Goal: Task Accomplishment & Management: Manage account settings

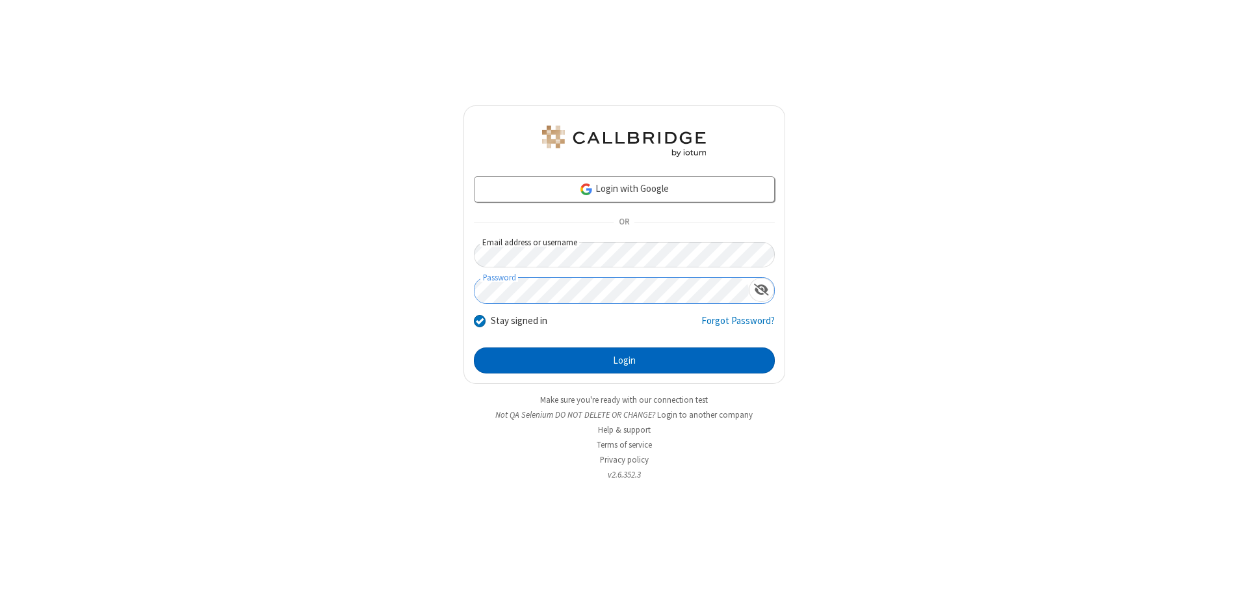
click at [624, 360] on button "Login" at bounding box center [624, 360] width 301 height 26
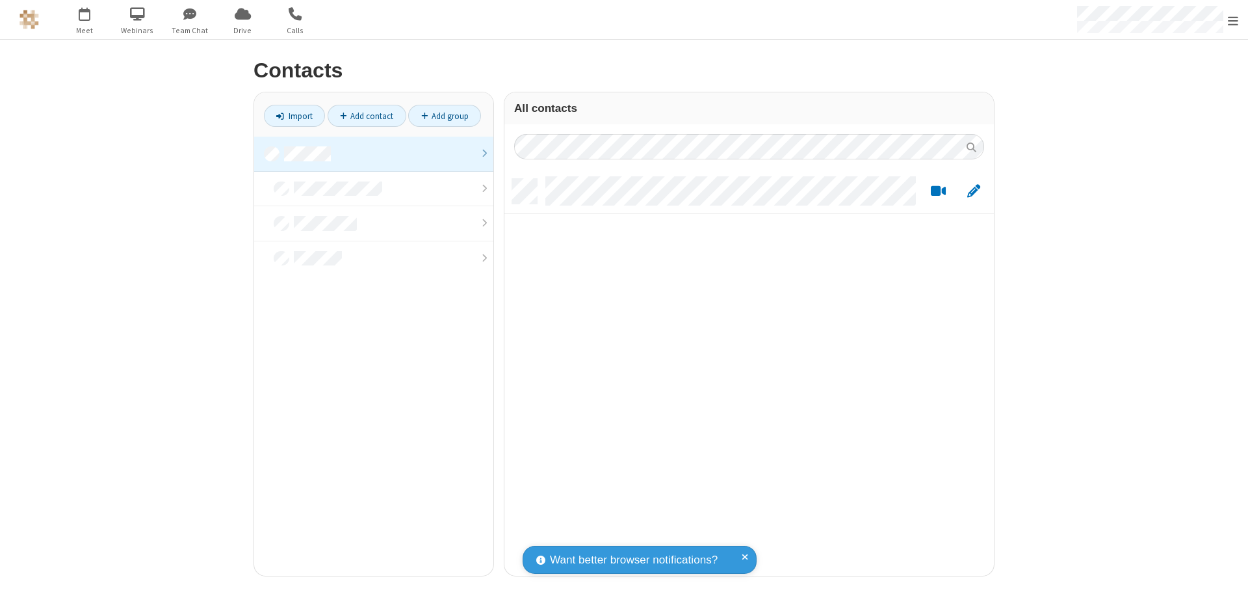
scroll to position [397, 480]
click at [374, 153] on link at bounding box center [373, 154] width 239 height 35
click at [367, 116] on link "Add contact" at bounding box center [367, 116] width 79 height 22
